Goal: Transaction & Acquisition: Purchase product/service

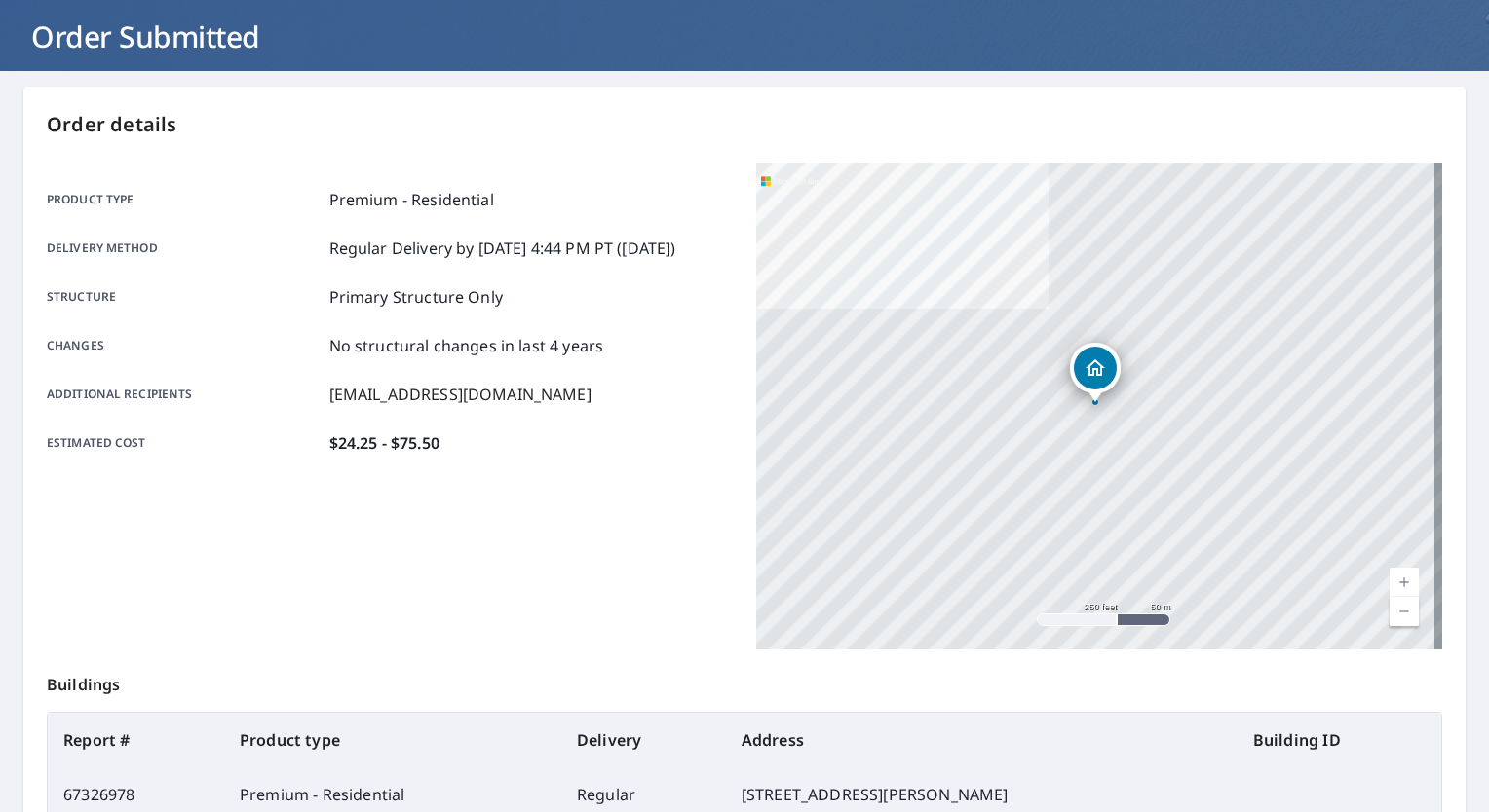
scroll to position [332, 0]
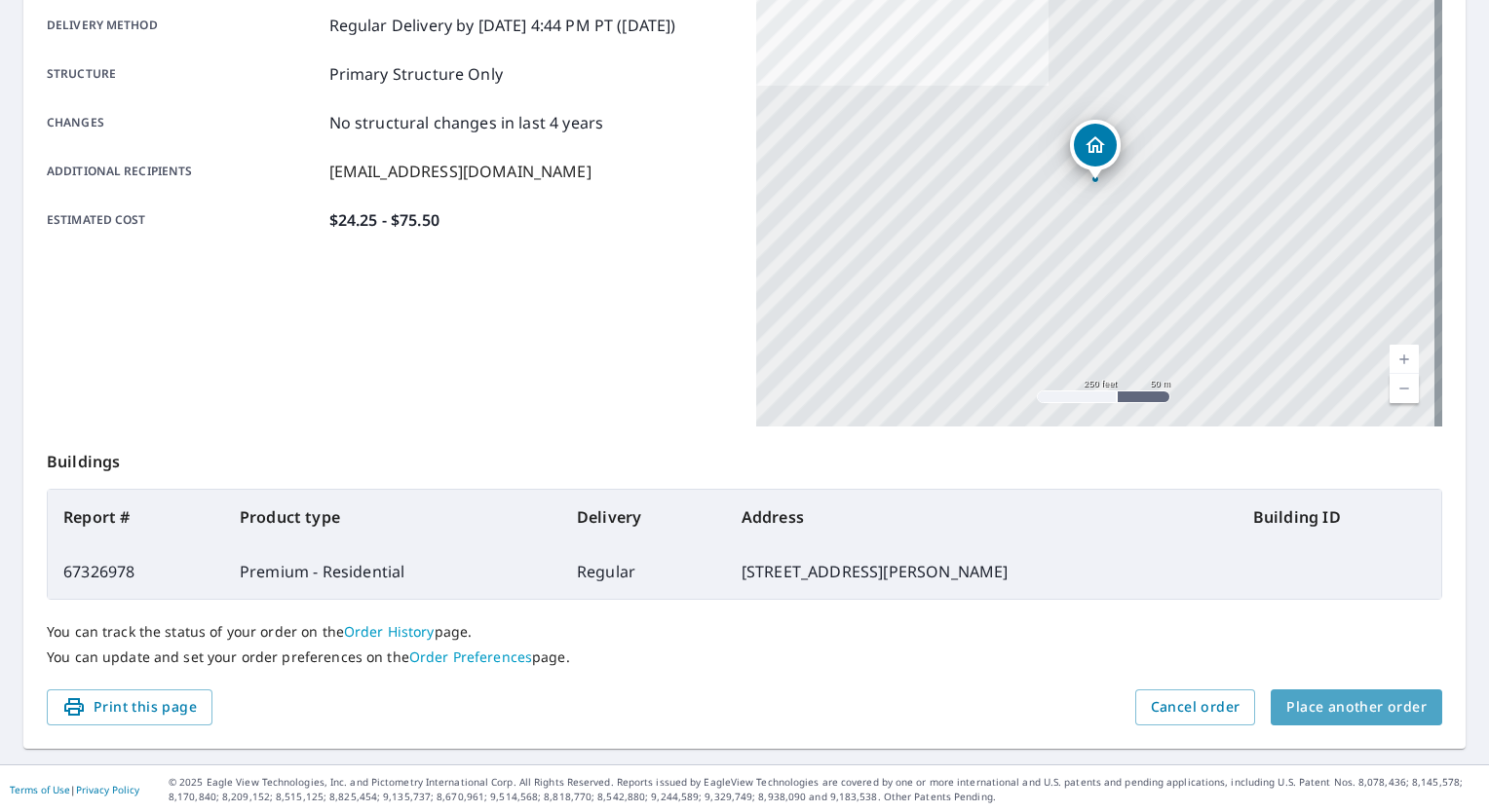
click at [1349, 715] on span "Place another order" at bounding box center [1356, 708] width 141 height 25
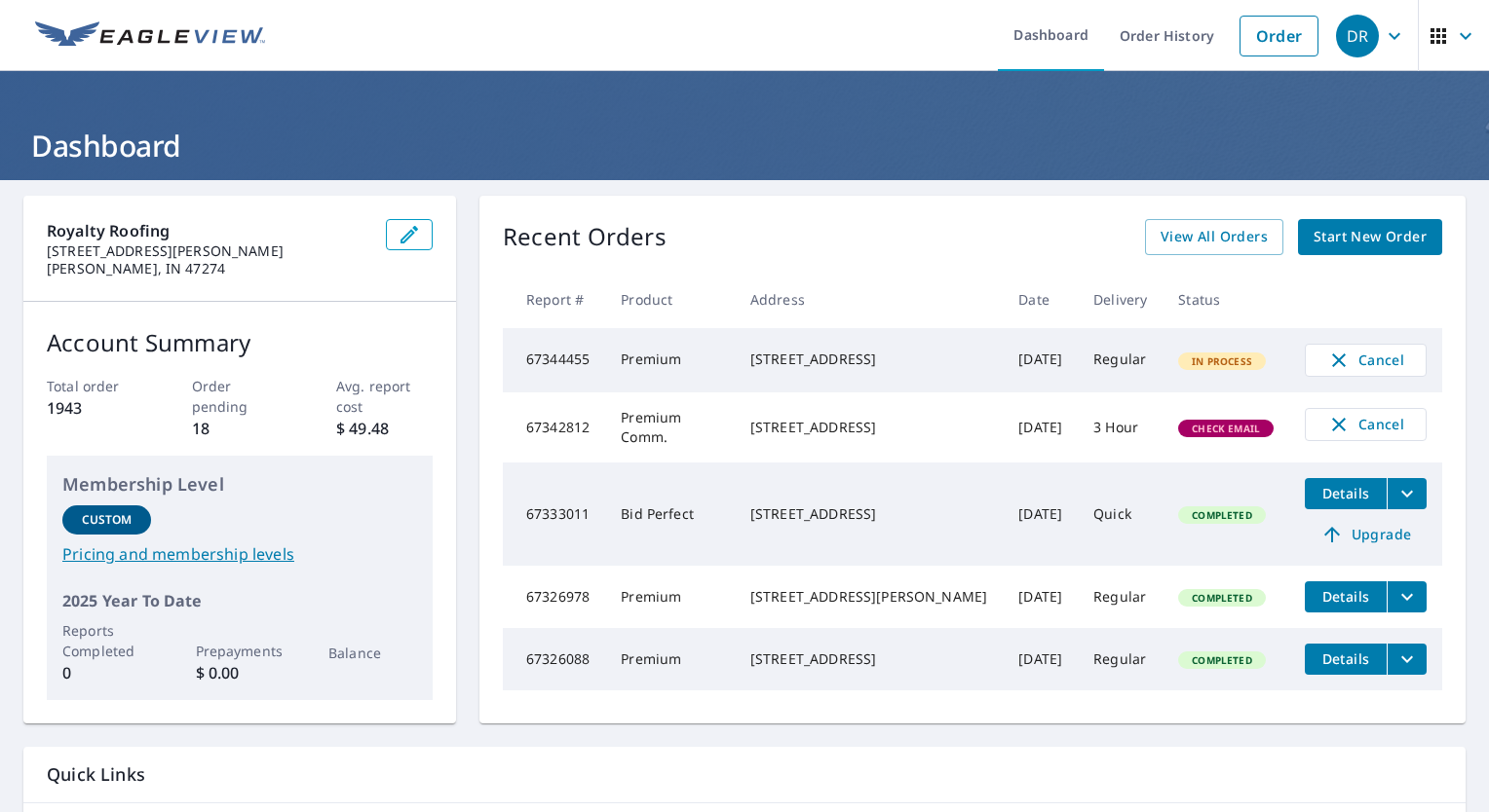
click at [1343, 240] on span "Start New Order" at bounding box center [1370, 237] width 113 height 25
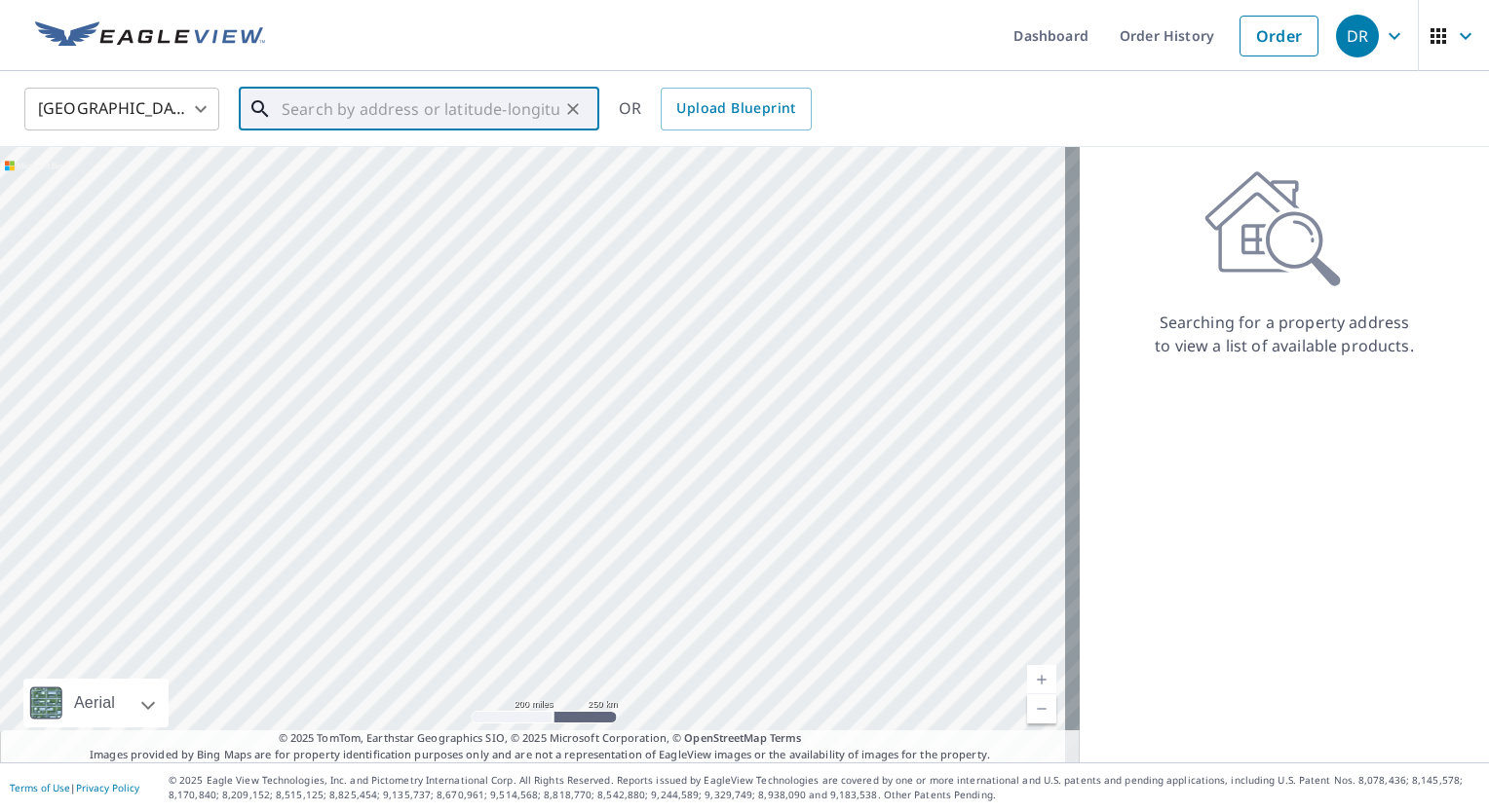
click at [379, 115] on input "text" at bounding box center [420, 108] width 277 height 54
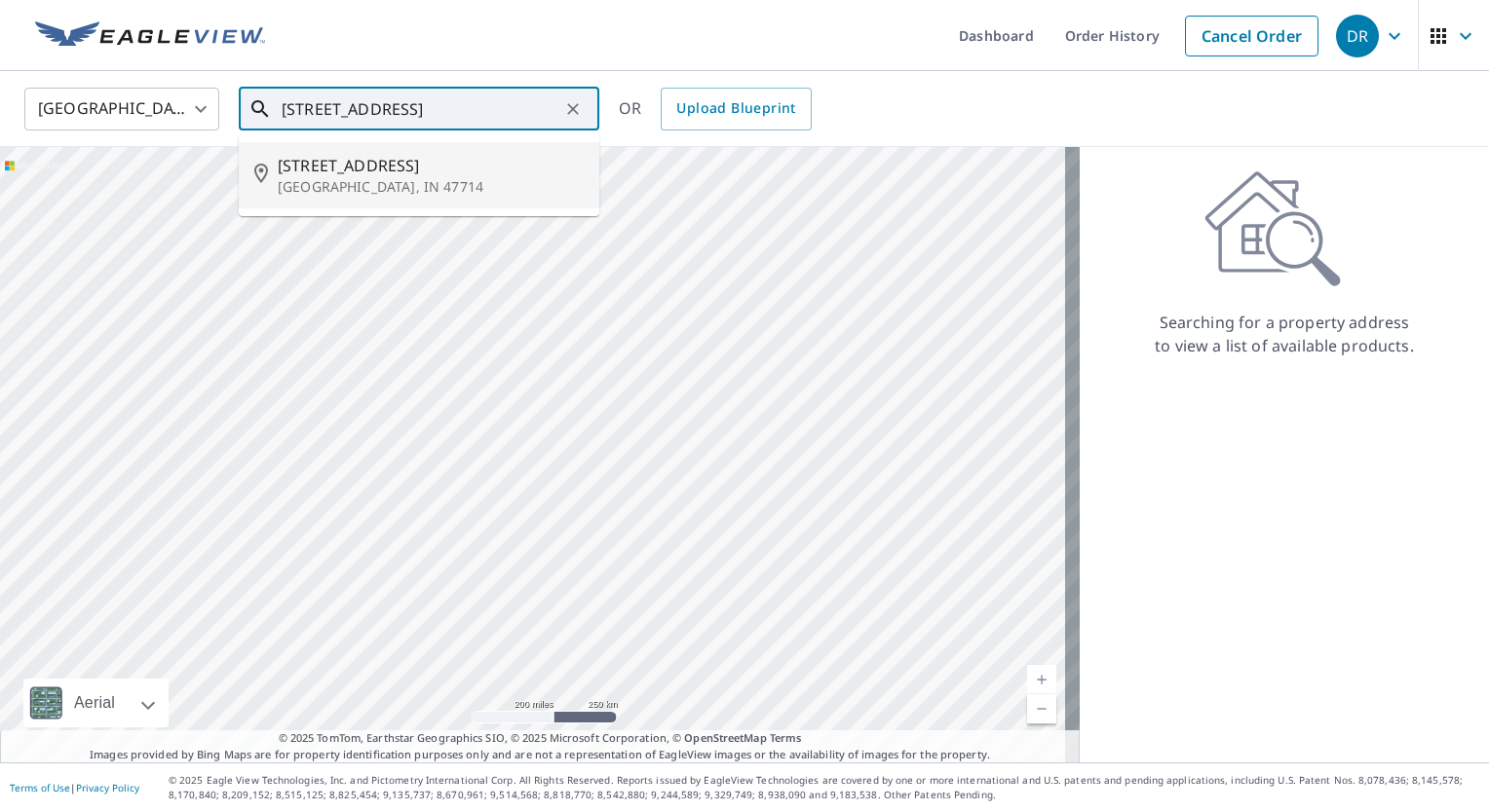
click at [338, 173] on span "1801 Ravenswood Dr" at bounding box center [430, 166] width 306 height 24
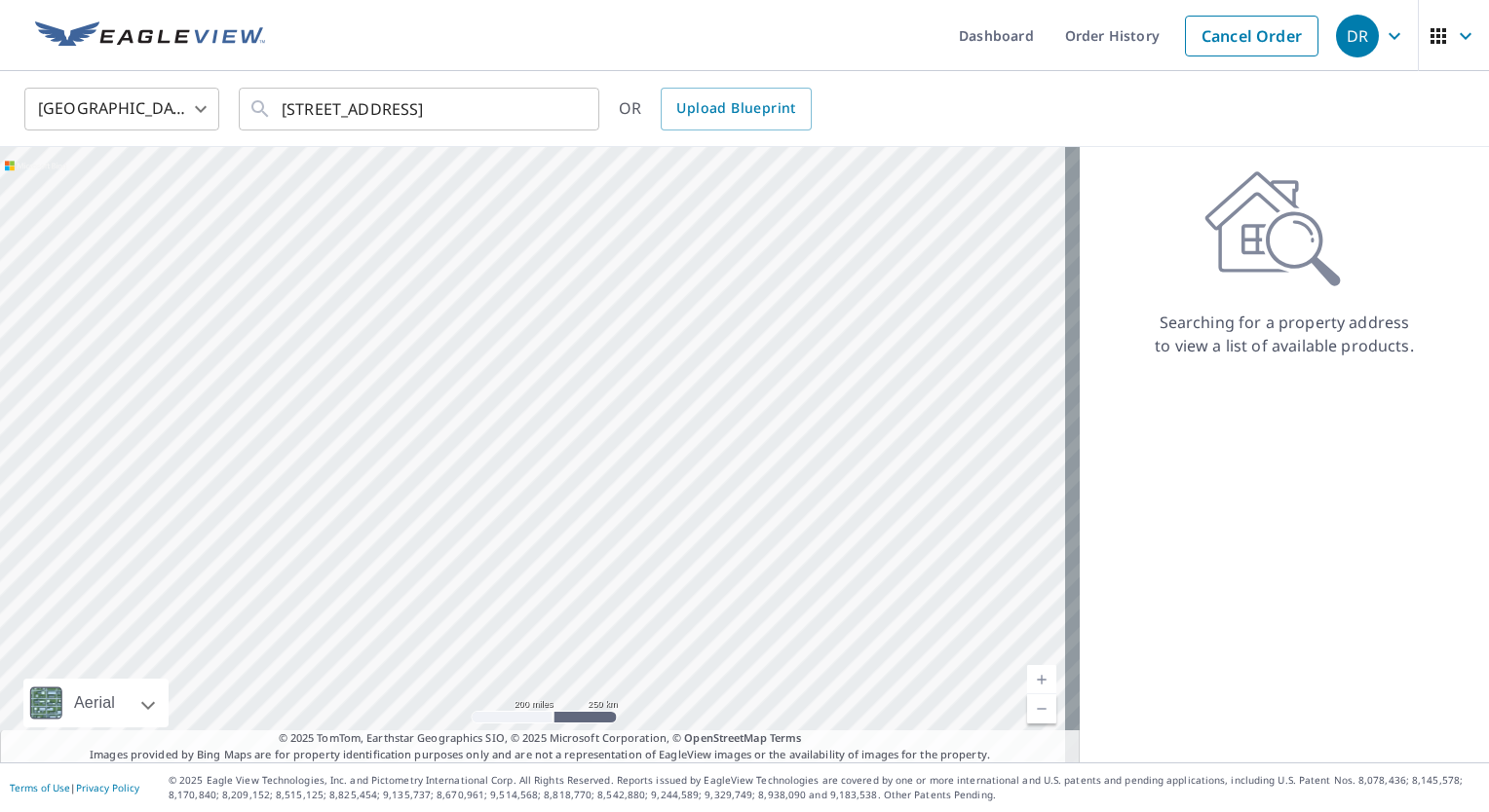
type input "1801 Ravenswood Dr Evansville, IN 47714"
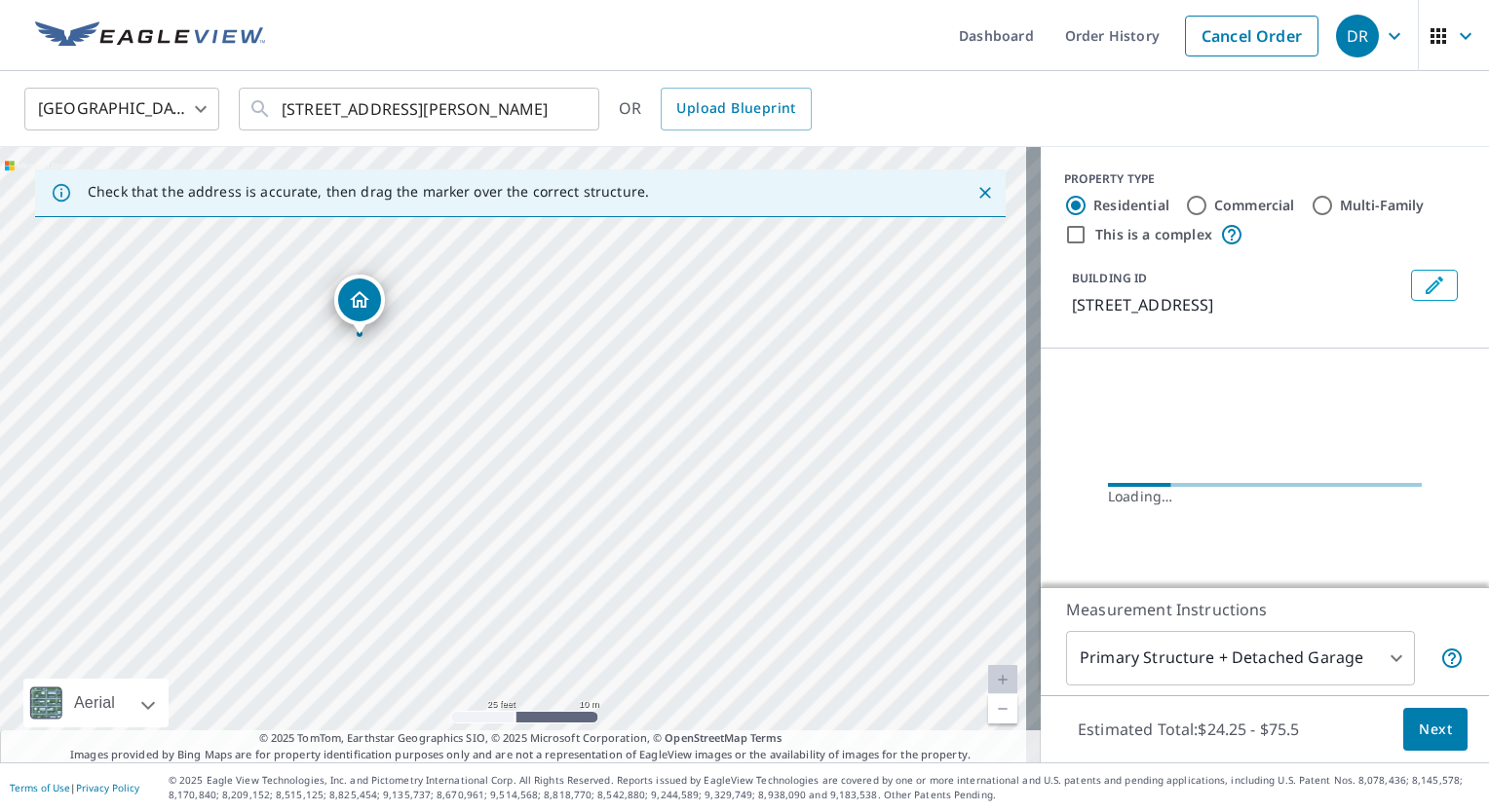
drag, startPoint x: 359, startPoint y: 462, endPoint x: 662, endPoint y: 488, distance: 304.1
click at [662, 488] on div "1801 Ravenswood Dr Evansville, IN 47714" at bounding box center [520, 455] width 1041 height 615
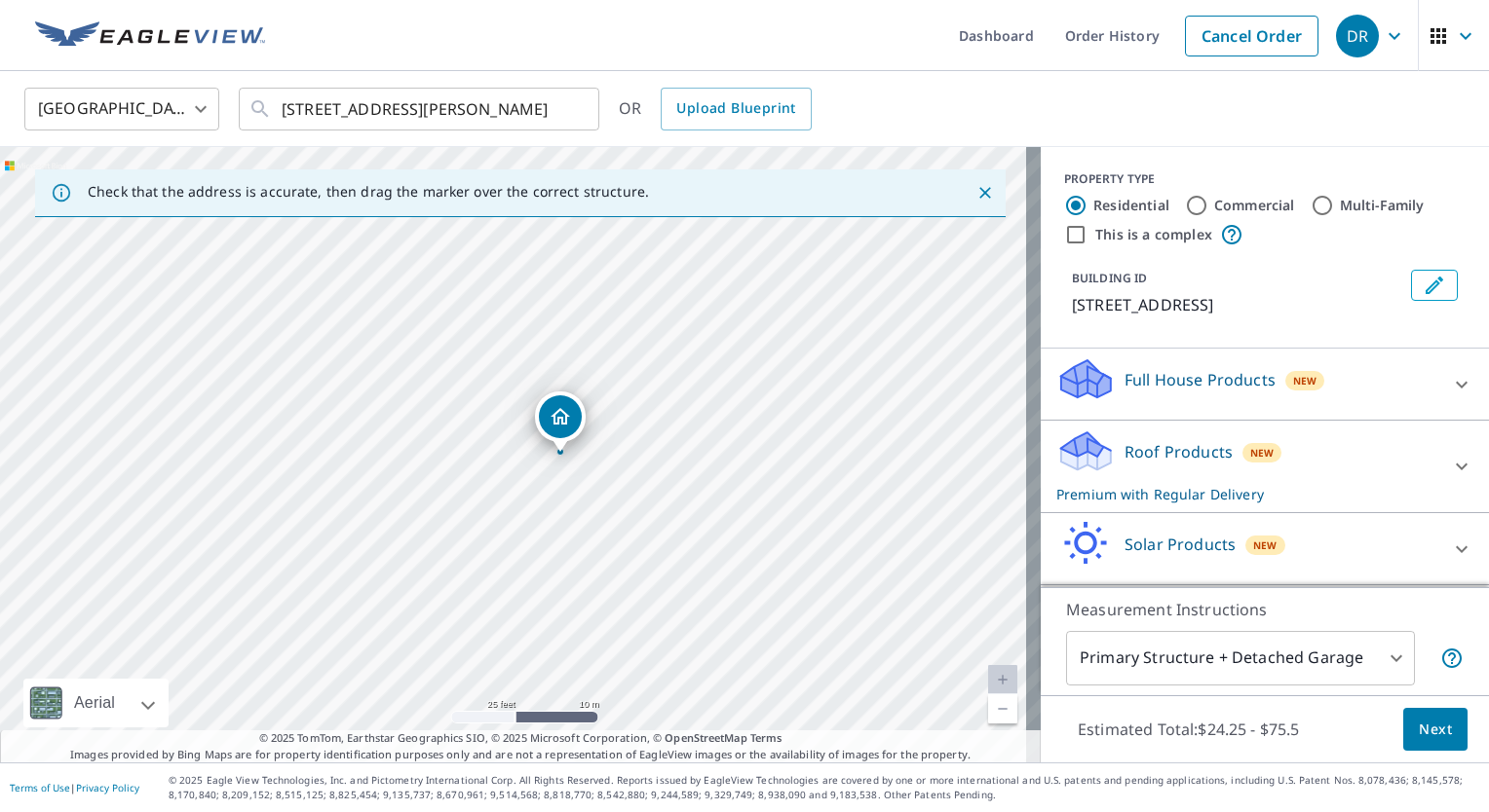
click at [575, 452] on div "1801 Ravenswood Dr Evansville, IN 47714" at bounding box center [520, 455] width 1041 height 615
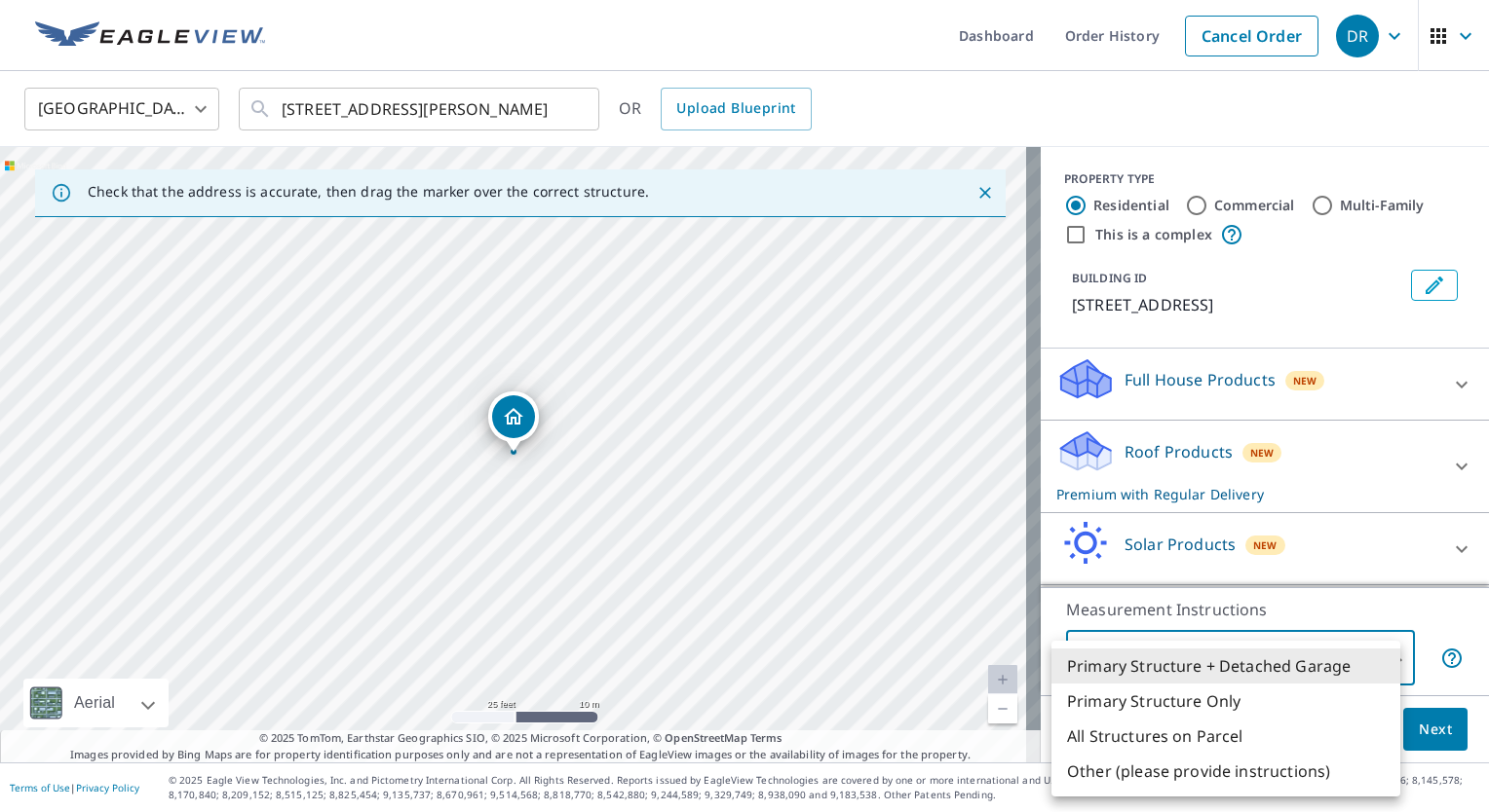
click at [1384, 653] on body "DR DR Dashboard Order History Cancel Order DR United States US ​ 1801 Ravenswoo…" at bounding box center [744, 406] width 1489 height 812
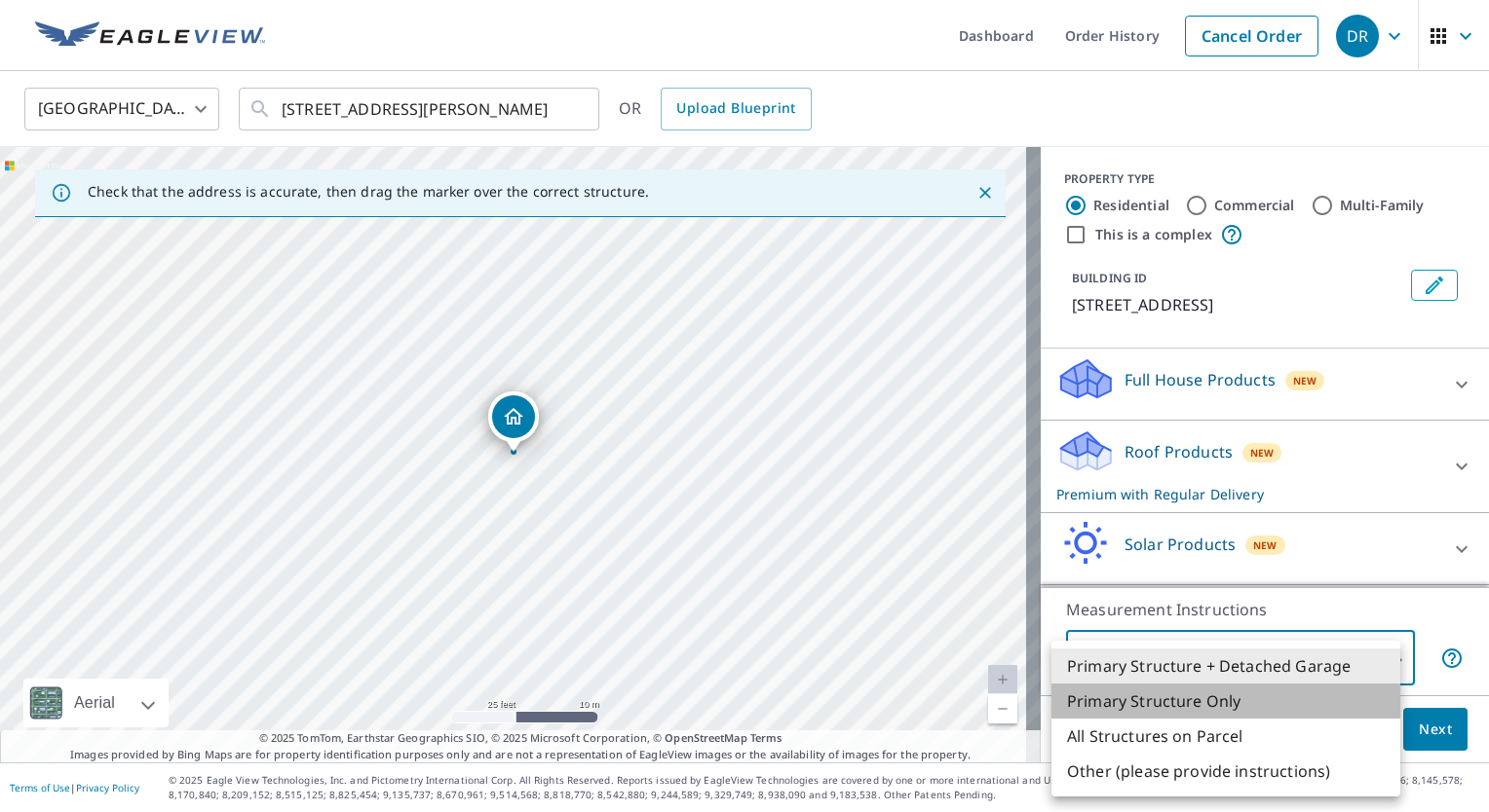
click at [1164, 704] on li "Primary Structure Only" at bounding box center [1225, 702] width 349 height 35
type input "2"
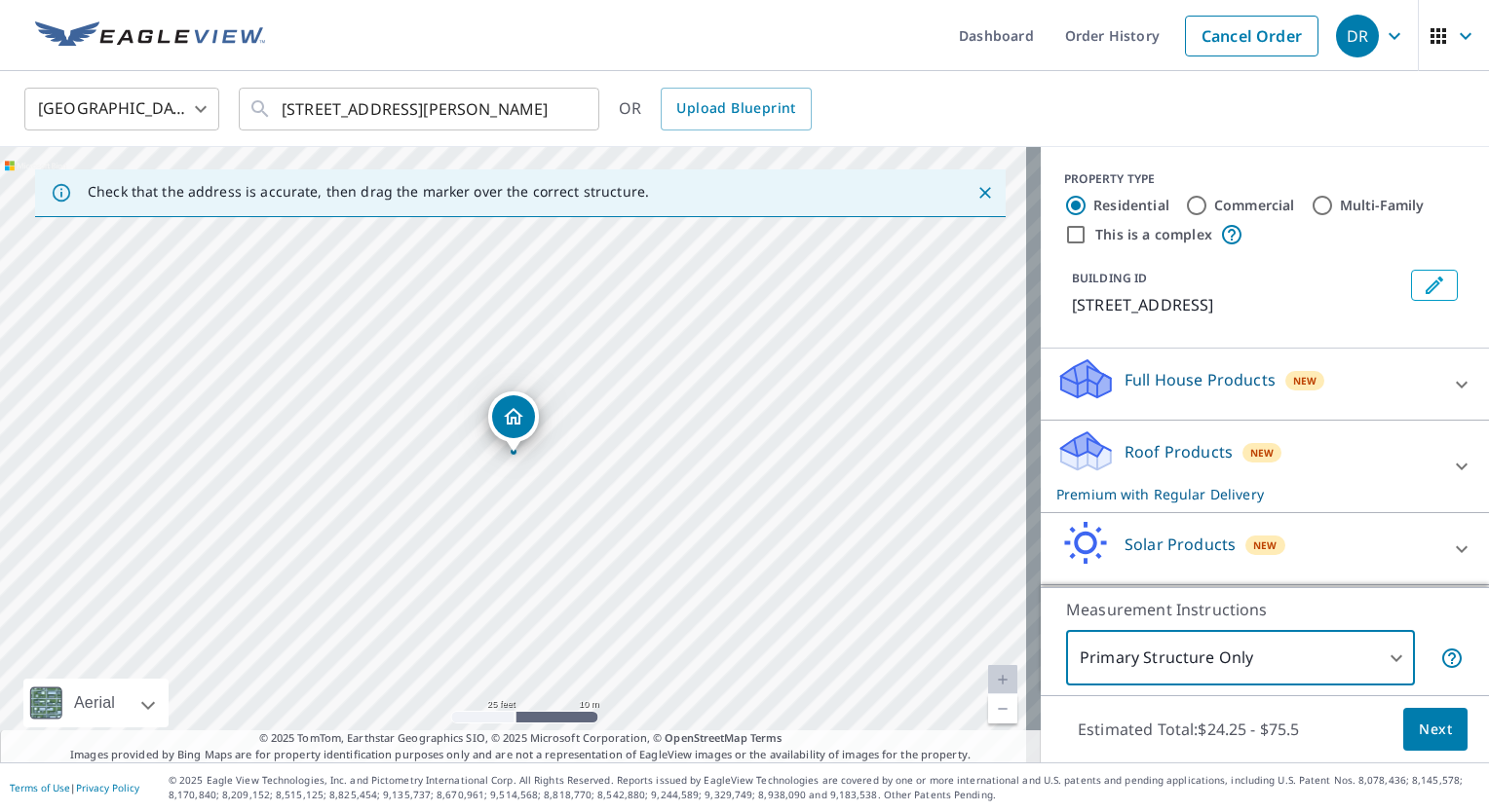
click at [505, 419] on icon "Dropped pin, building 1, Residential property, 1801 Ravenswood Dr Evansville, I…" at bounding box center [513, 417] width 24 height 24
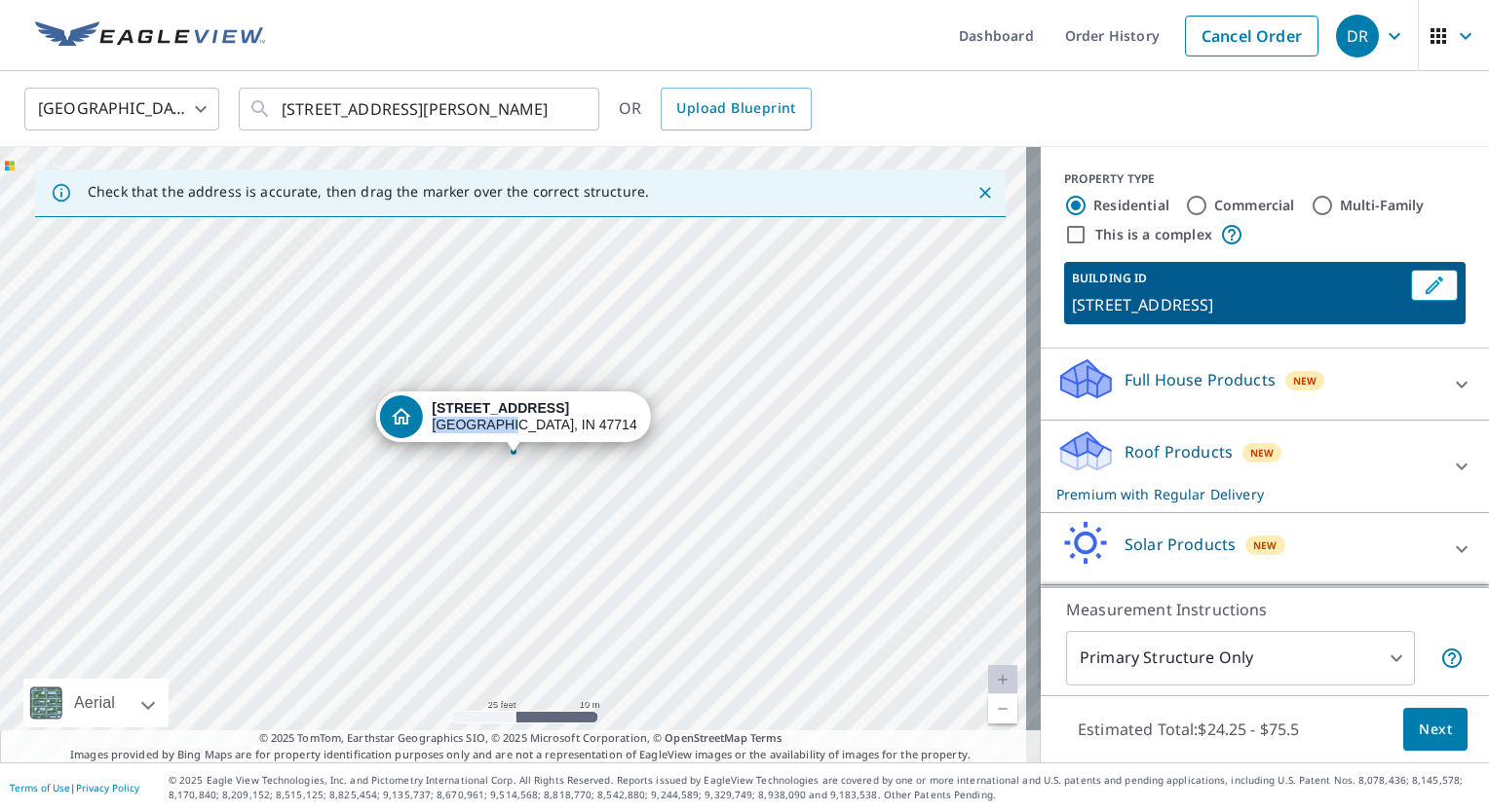
click at [504, 418] on div "1801 Ravenswood Dr Evansville, IN 47714" at bounding box center [534, 417] width 205 height 33
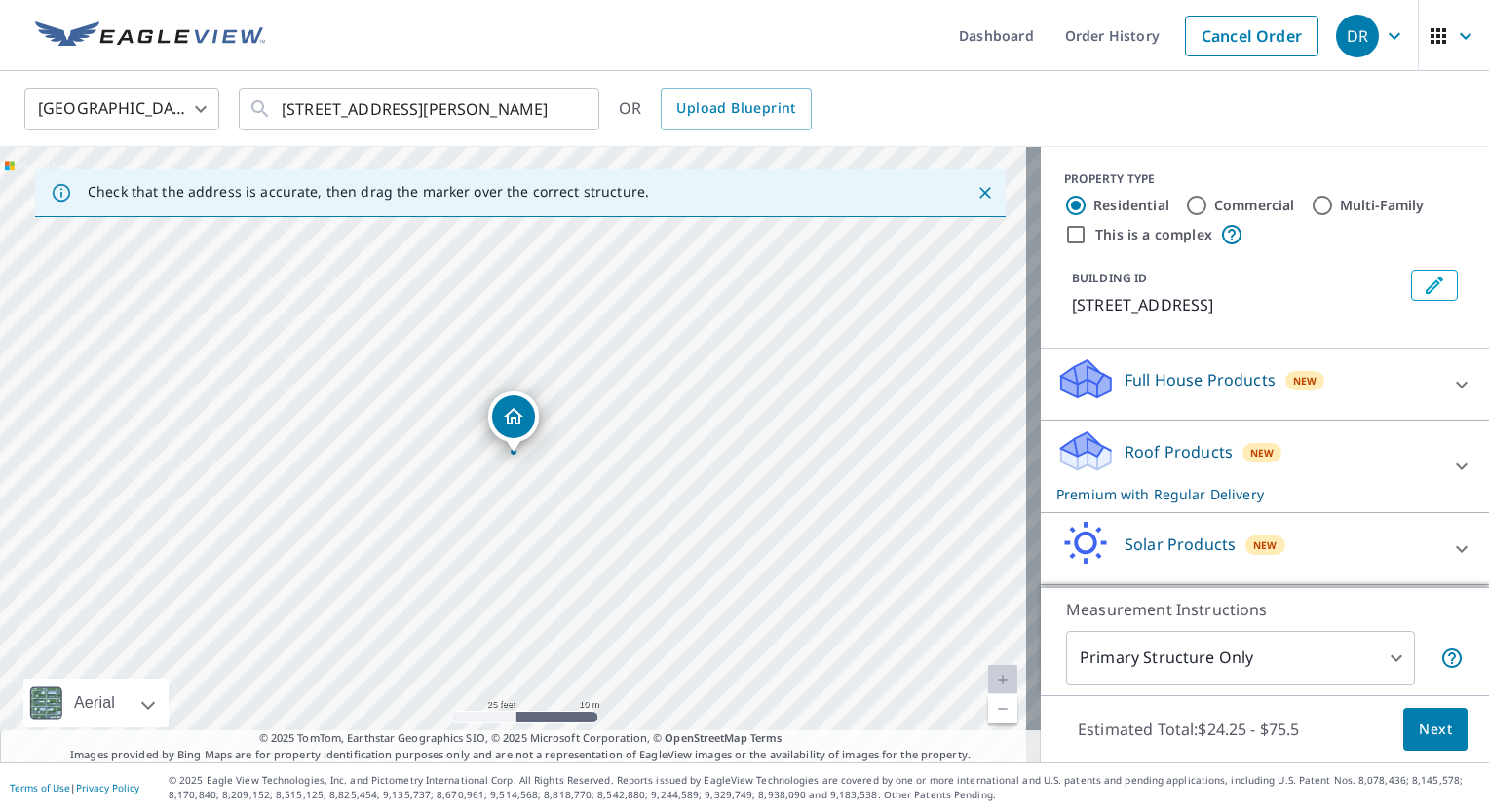
click at [506, 429] on div "Dropped pin, building 1, Residential property, 1801 Ravenswood Dr Evansville, I…" at bounding box center [513, 417] width 43 height 43
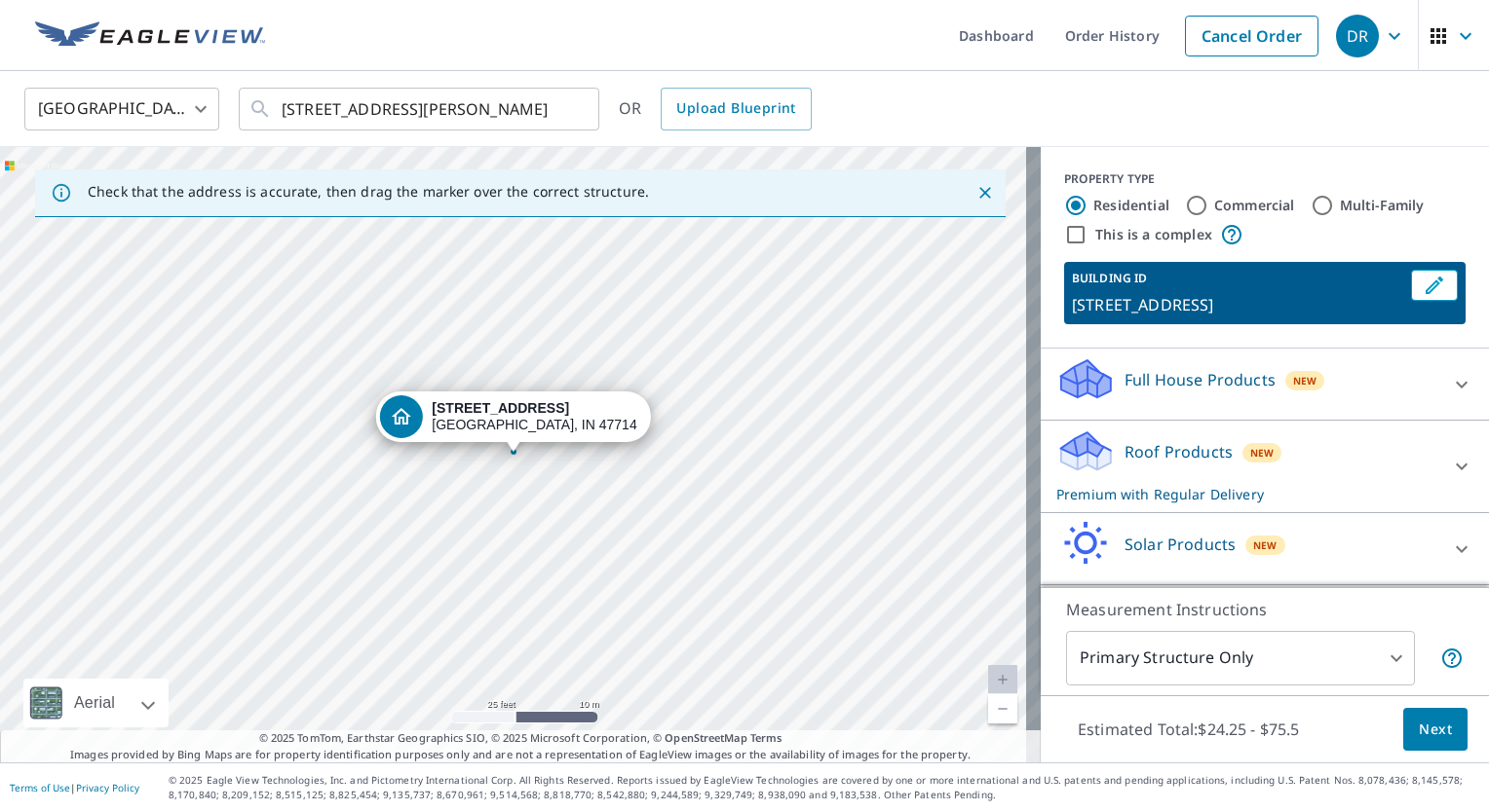
click at [506, 429] on div "1801 Ravenswood Dr Evansville, IN 47714" at bounding box center [534, 417] width 205 height 33
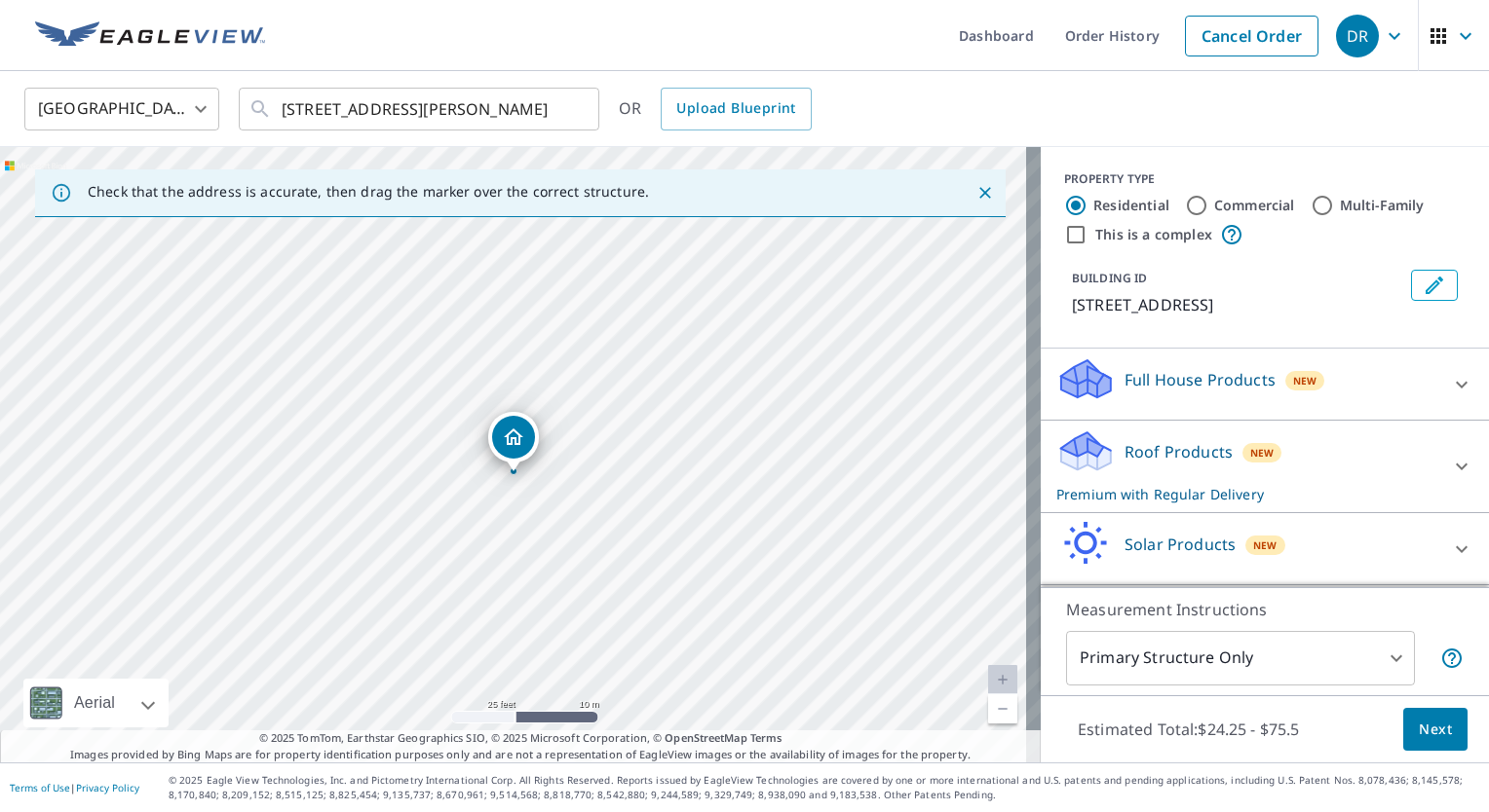
drag, startPoint x: 506, startPoint y: 415, endPoint x: 506, endPoint y: 438, distance: 23.0
click at [976, 192] on icon "Close" at bounding box center [985, 193] width 20 height 20
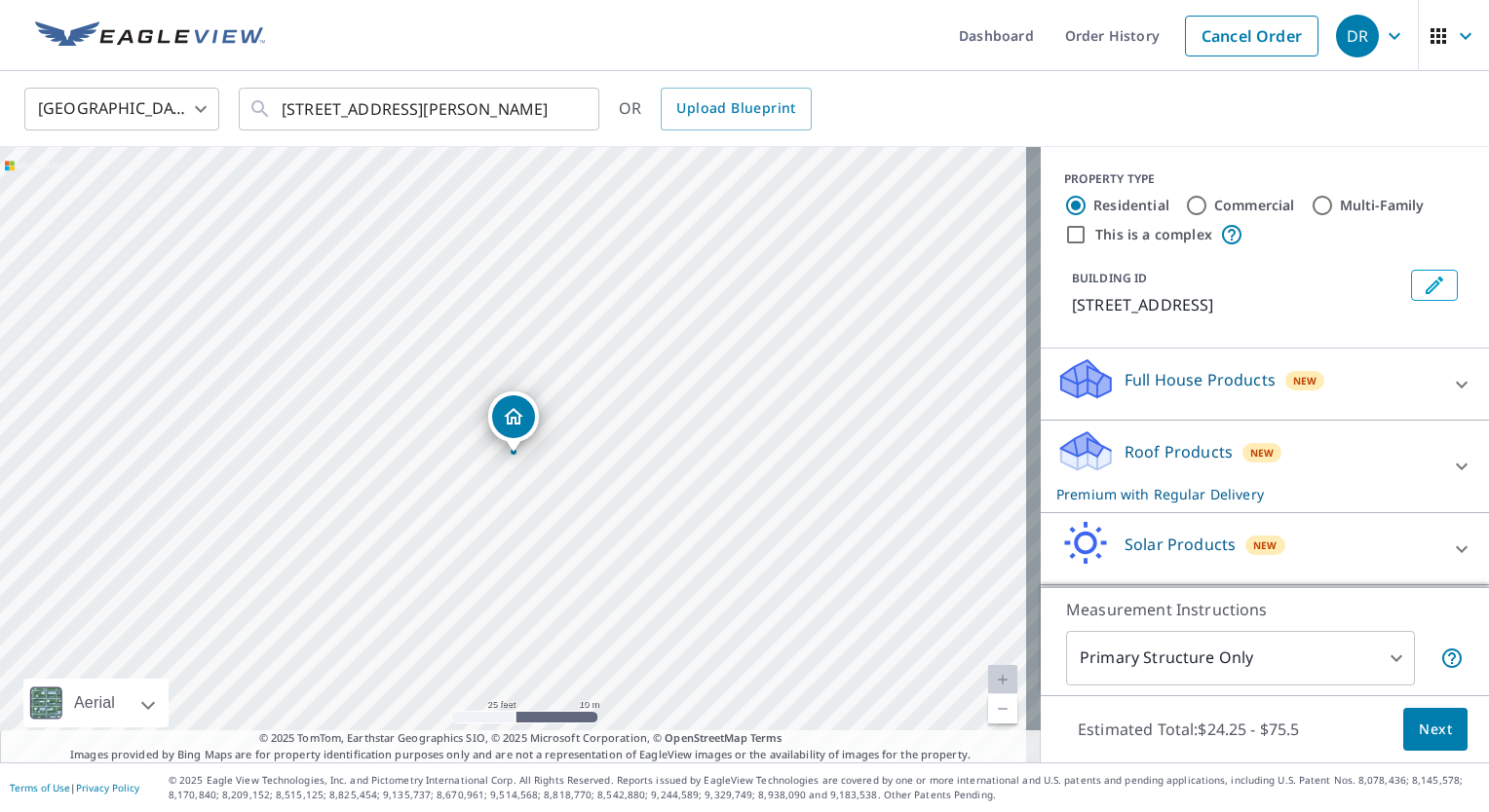
click at [1419, 735] on span "Next" at bounding box center [1436, 729] width 33 height 25
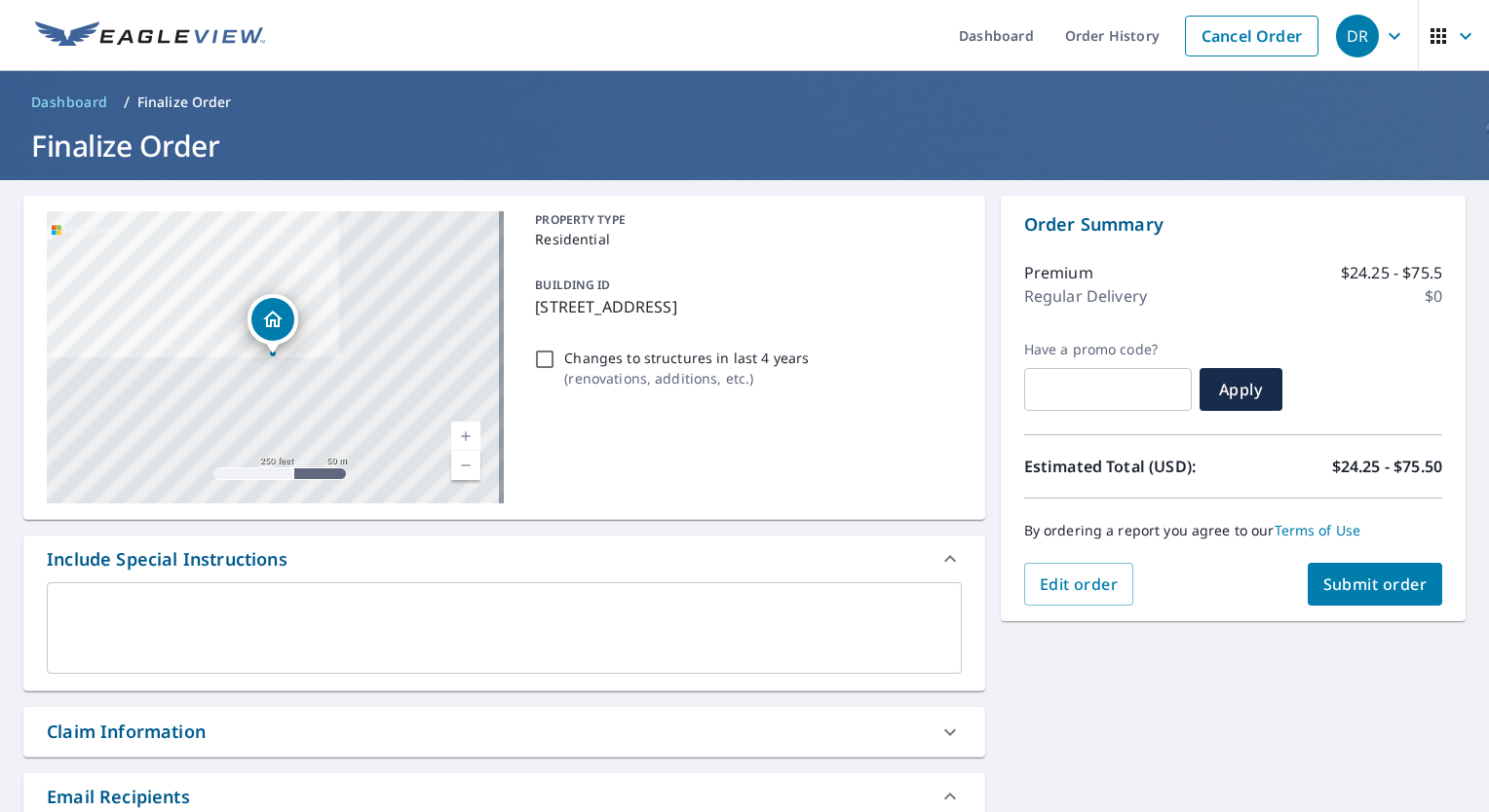
scroll to position [195, 0]
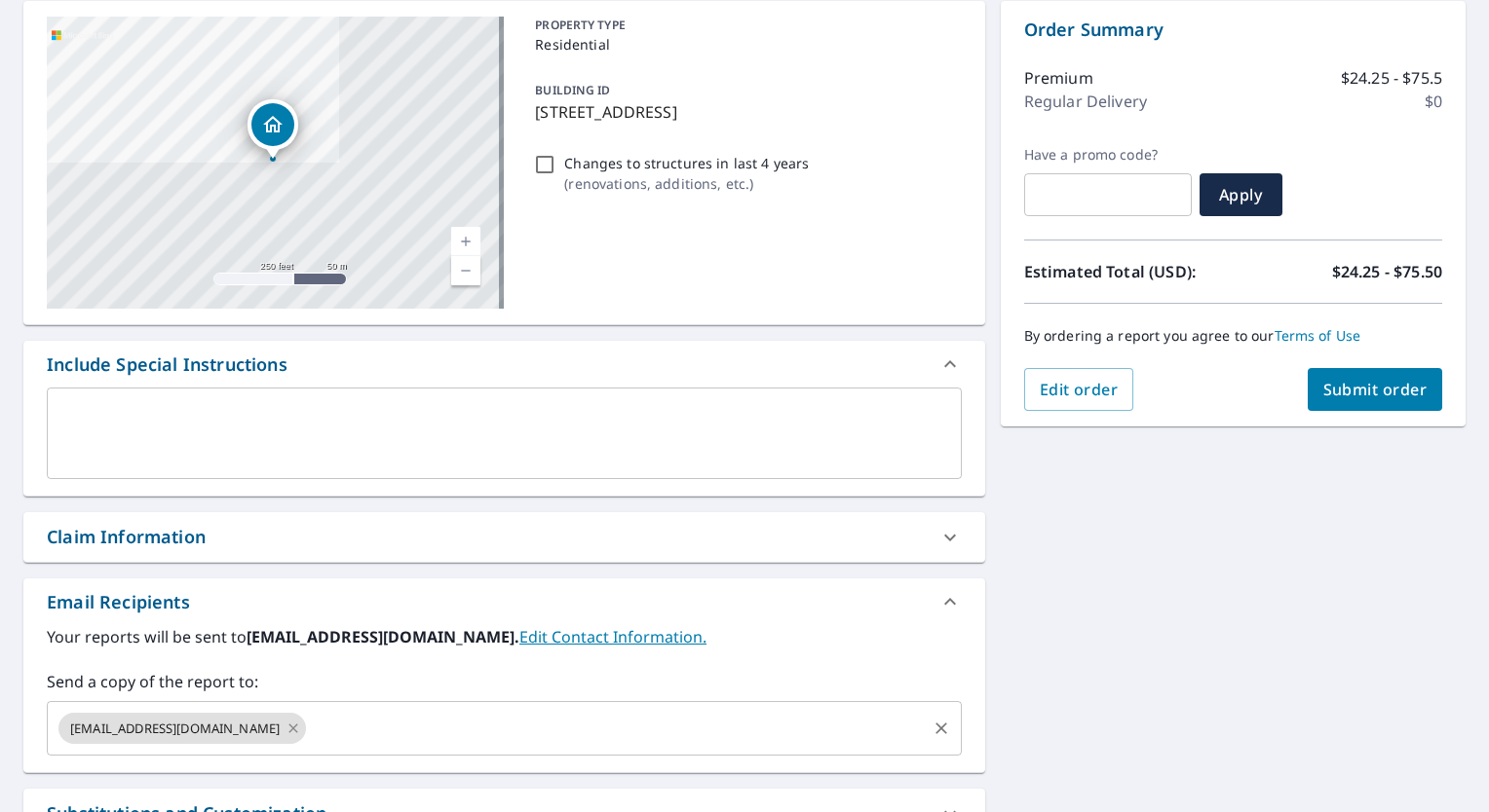
click at [285, 732] on icon at bounding box center [293, 728] width 16 height 22
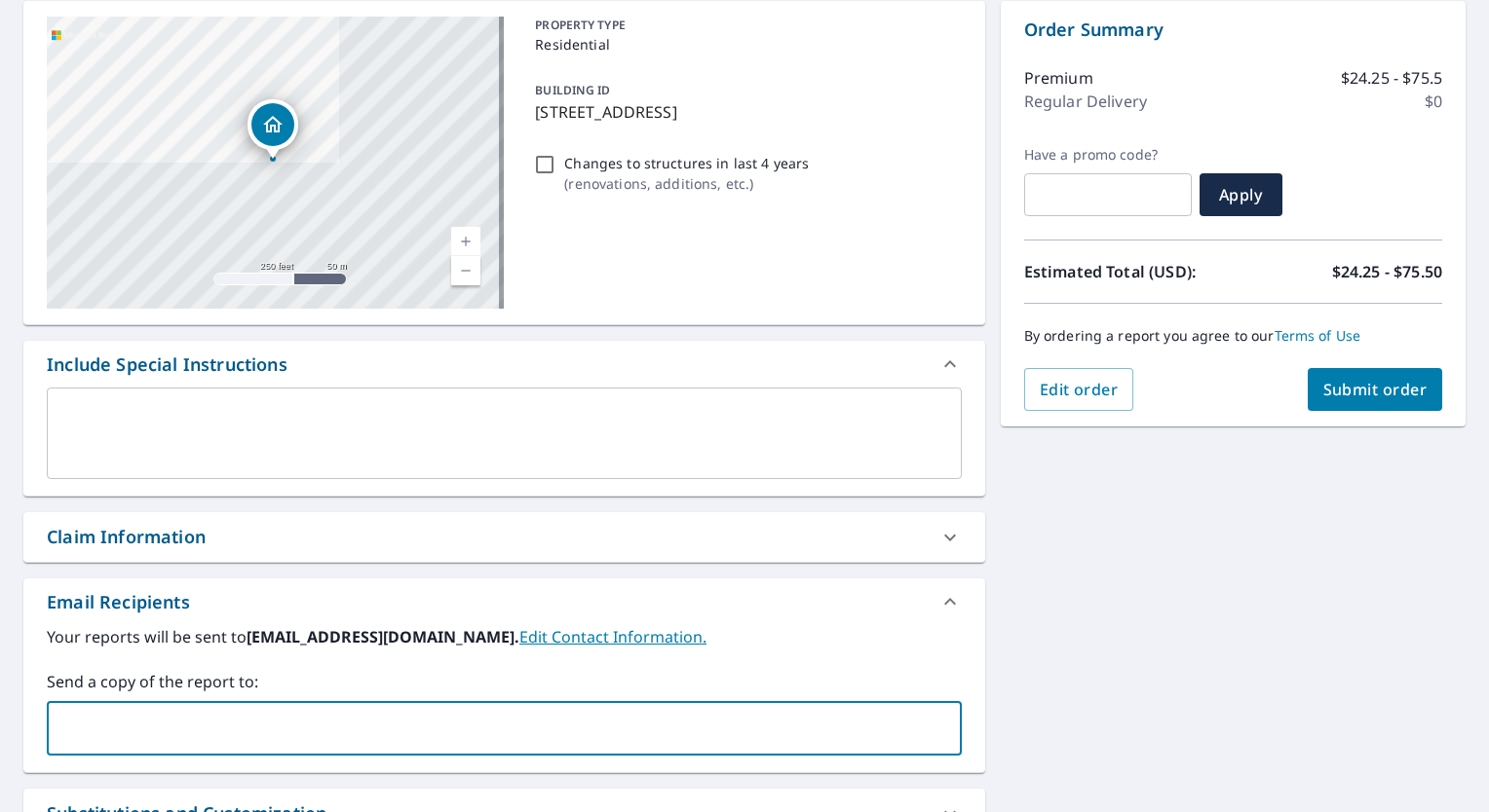
click at [130, 723] on input "text" at bounding box center [489, 728] width 868 height 37
type input "rwoodworth@royaltyroofing.com"
click at [1381, 379] on span "Submit order" at bounding box center [1376, 389] width 104 height 22
